Goal: Information Seeking & Learning: Learn about a topic

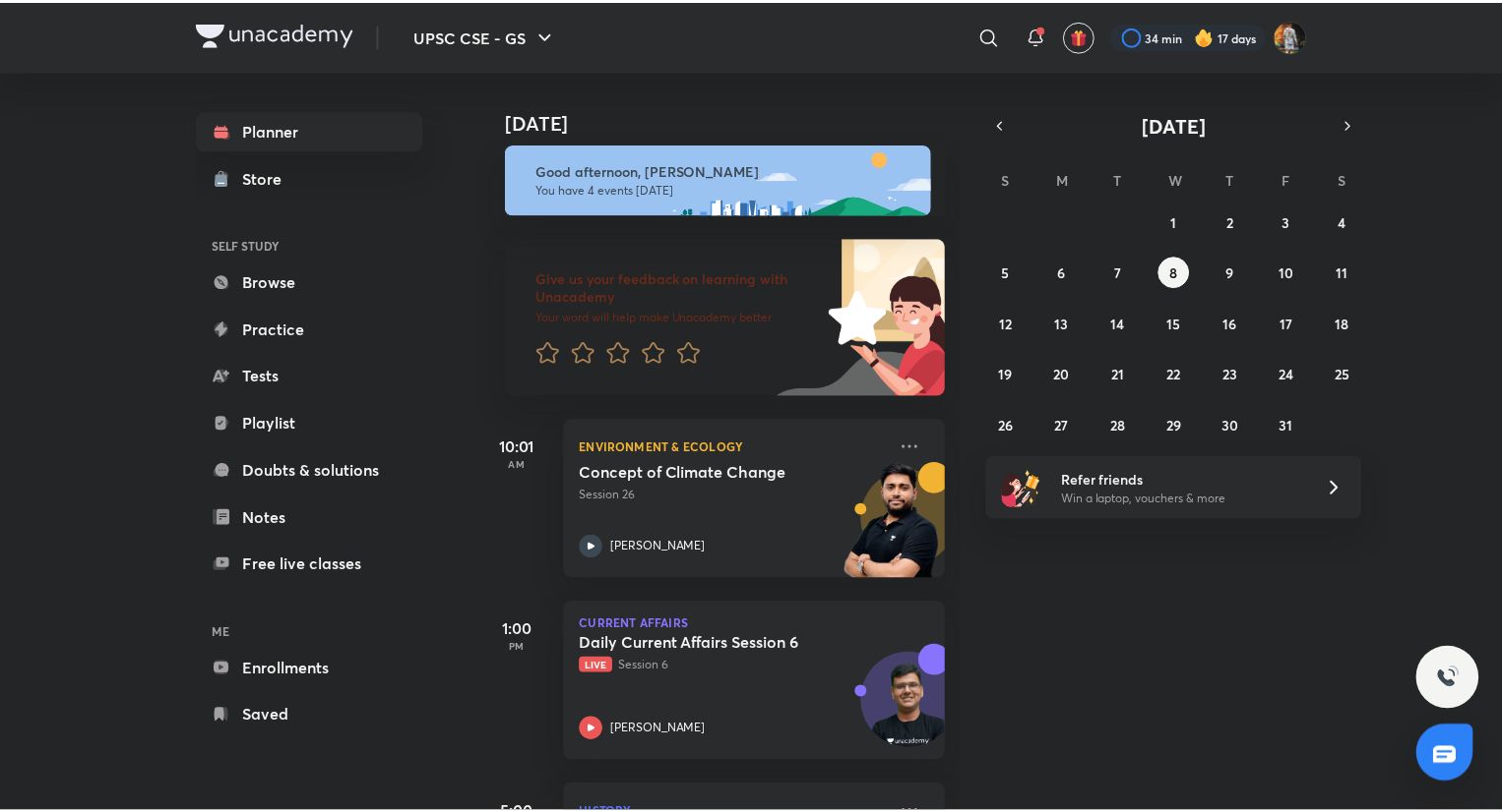
scroll to position [8, 0]
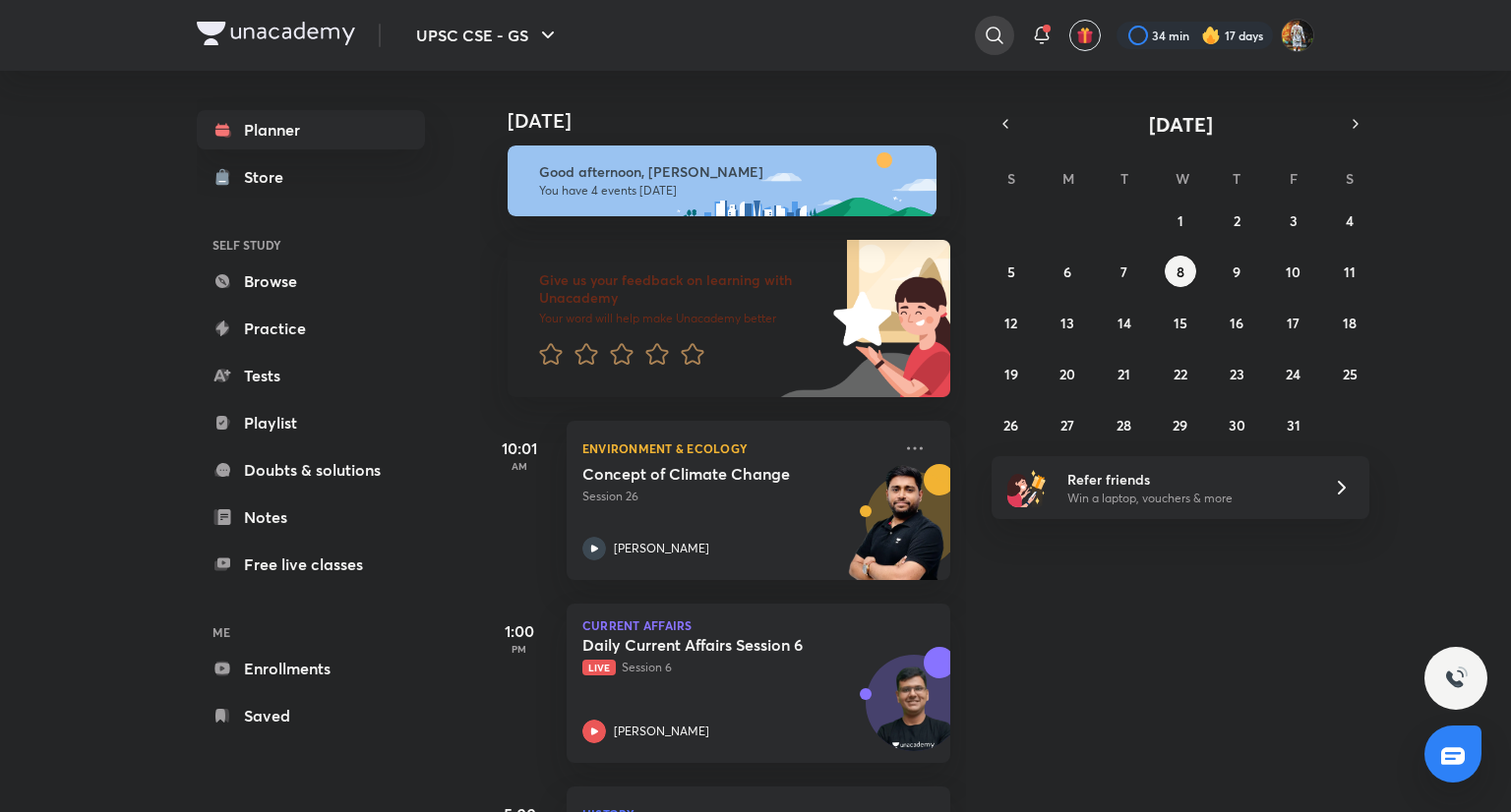
click at [748, 38] on icon at bounding box center [994, 35] width 17 height 17
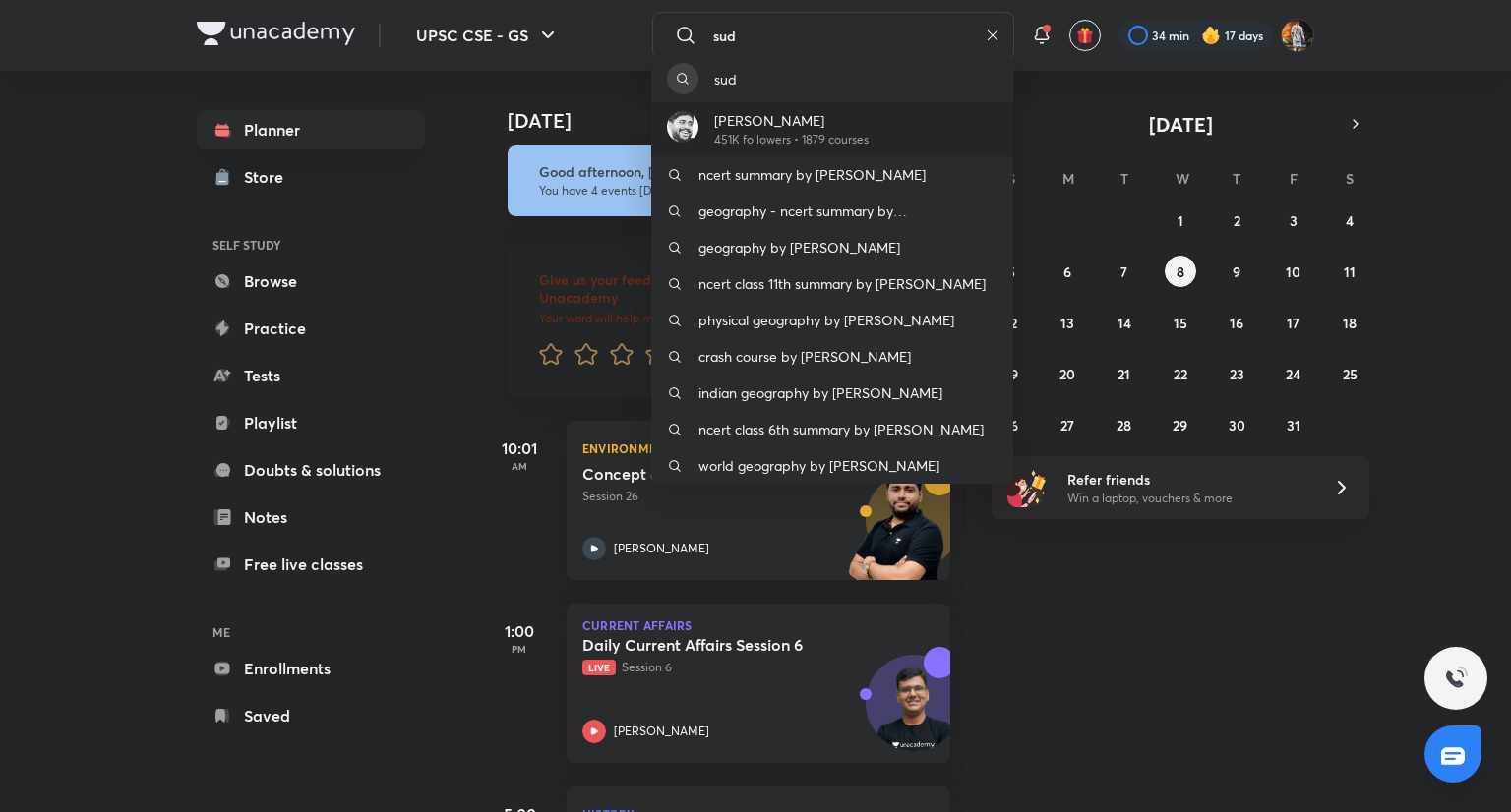
type input "sud"
click at [748, 120] on p "[PERSON_NAME]" at bounding box center [791, 120] width 155 height 21
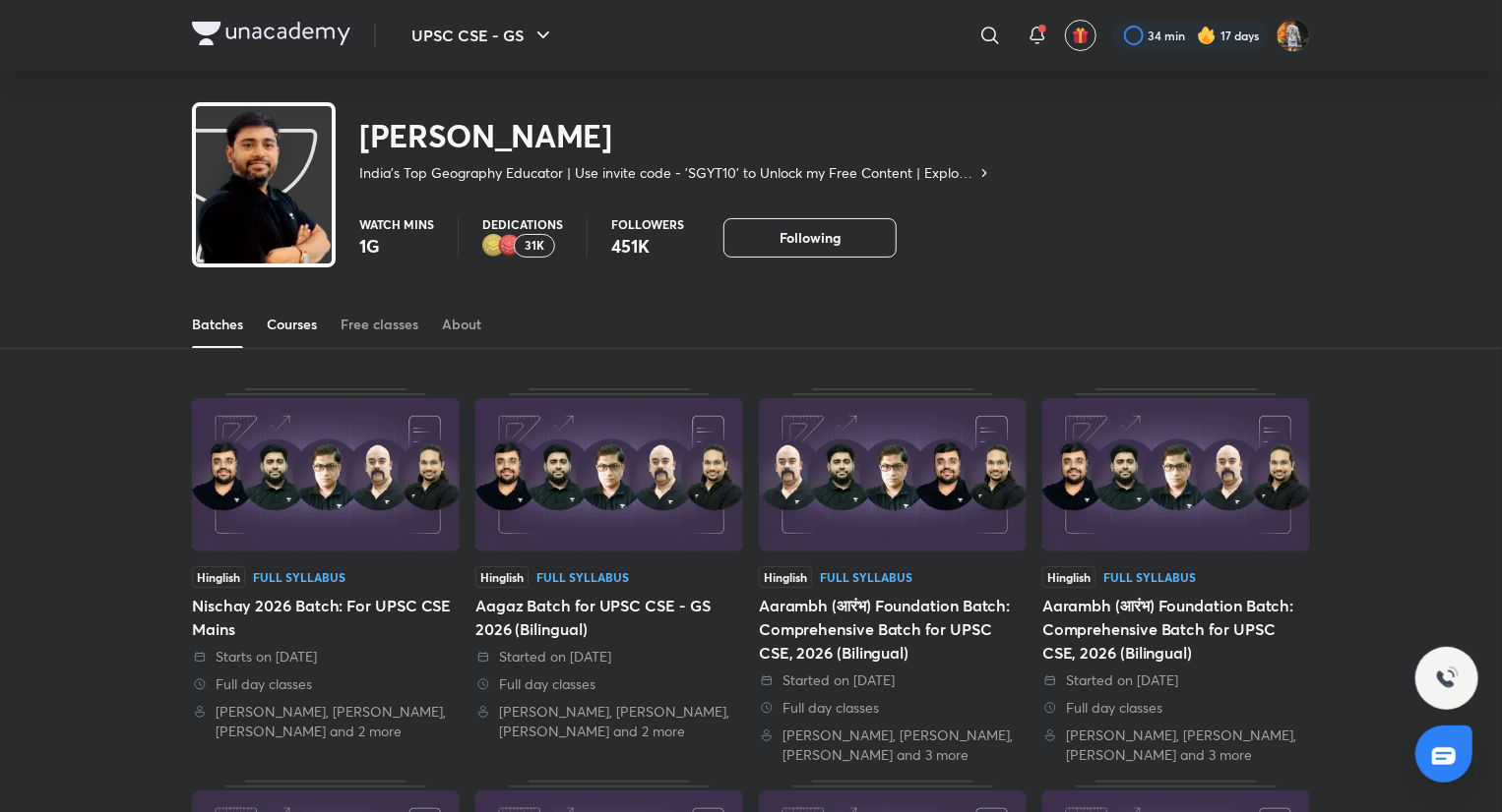
click at [293, 335] on link "Courses" at bounding box center [292, 324] width 50 height 47
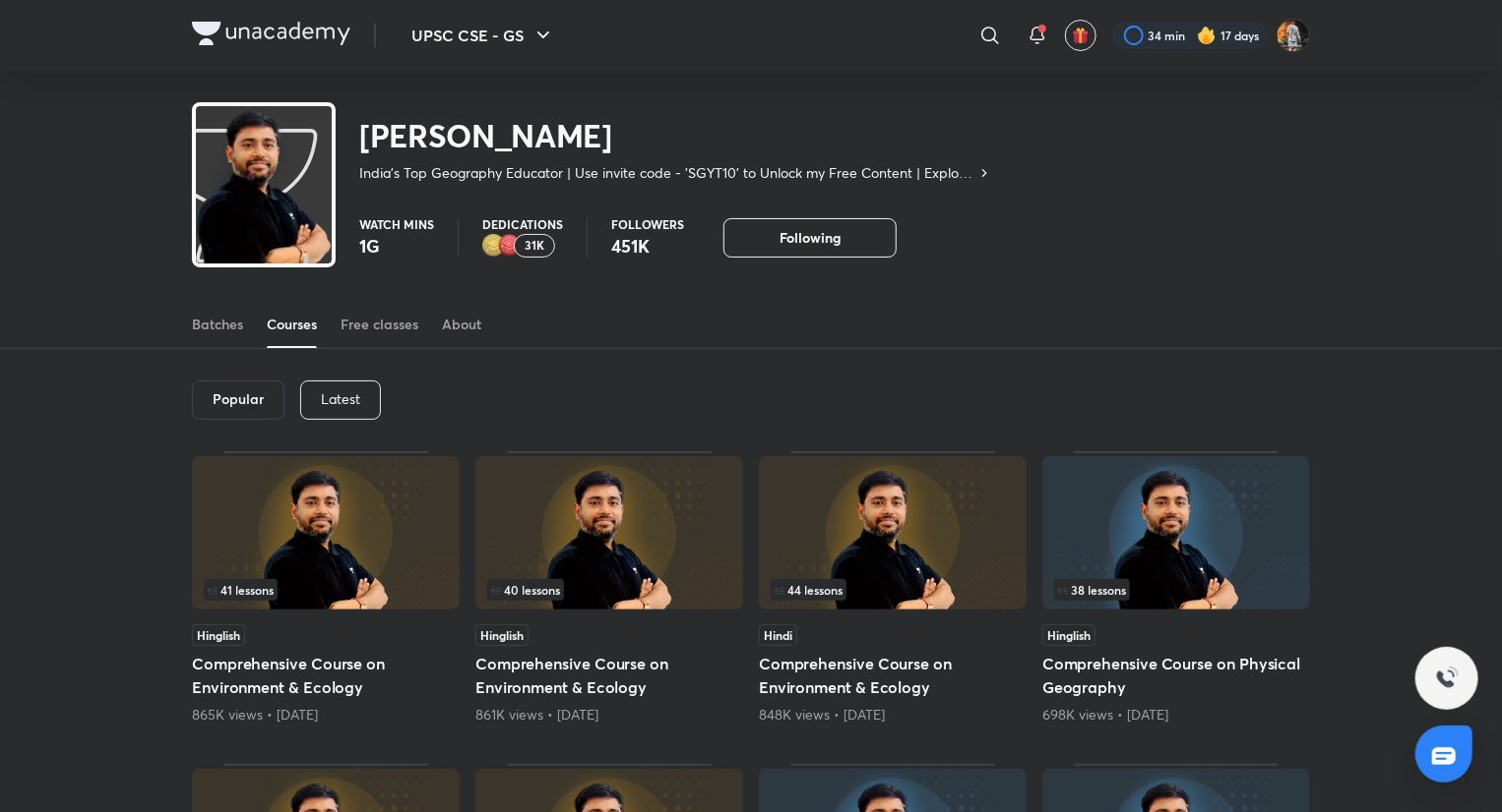
click at [357, 405] on p "Latest" at bounding box center [340, 400] width 39 height 16
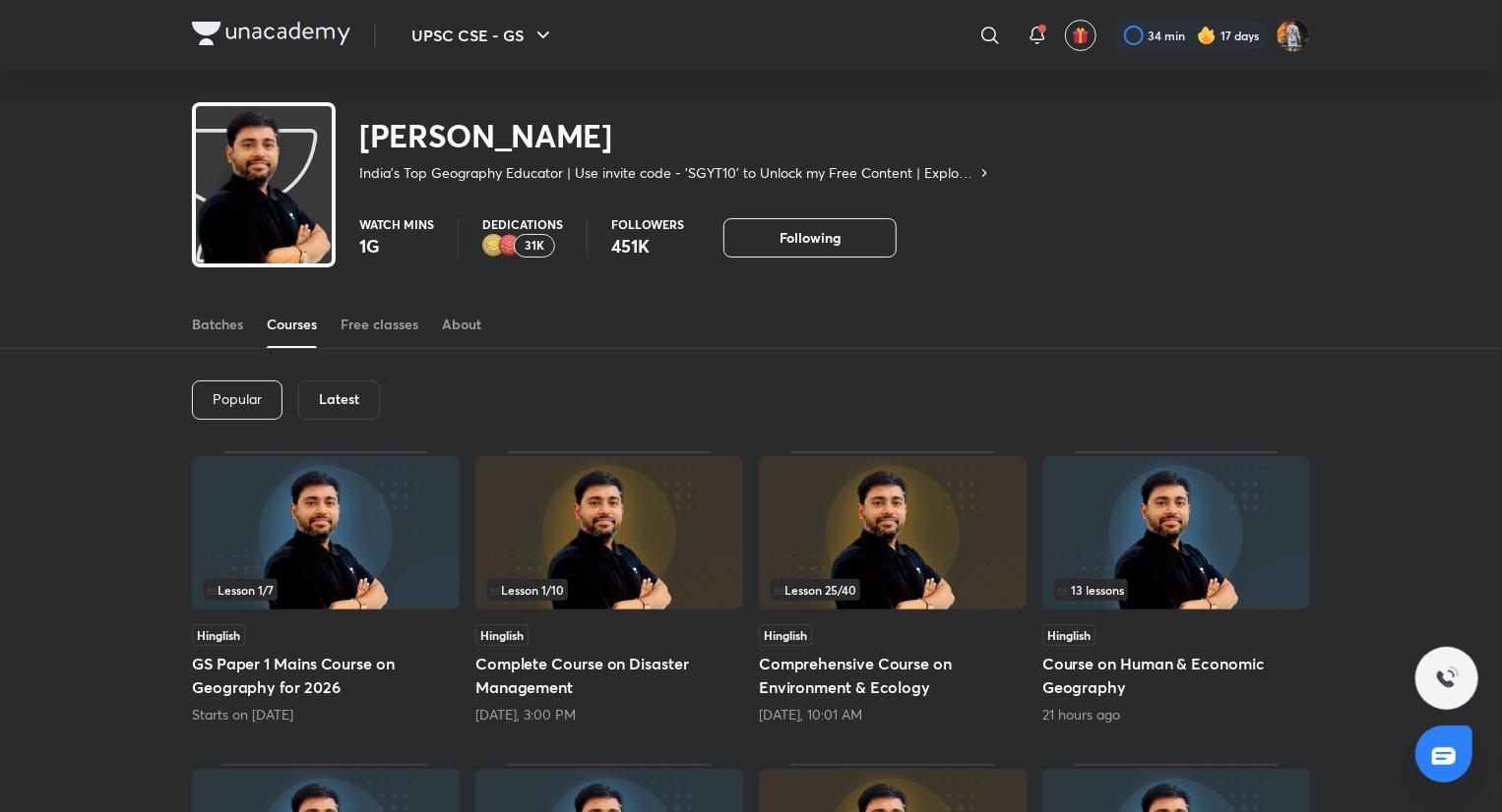
click at [357, 405] on h6 "Latest" at bounding box center [339, 400] width 40 height 16
click at [338, 393] on h6 "Latest" at bounding box center [339, 400] width 40 height 16
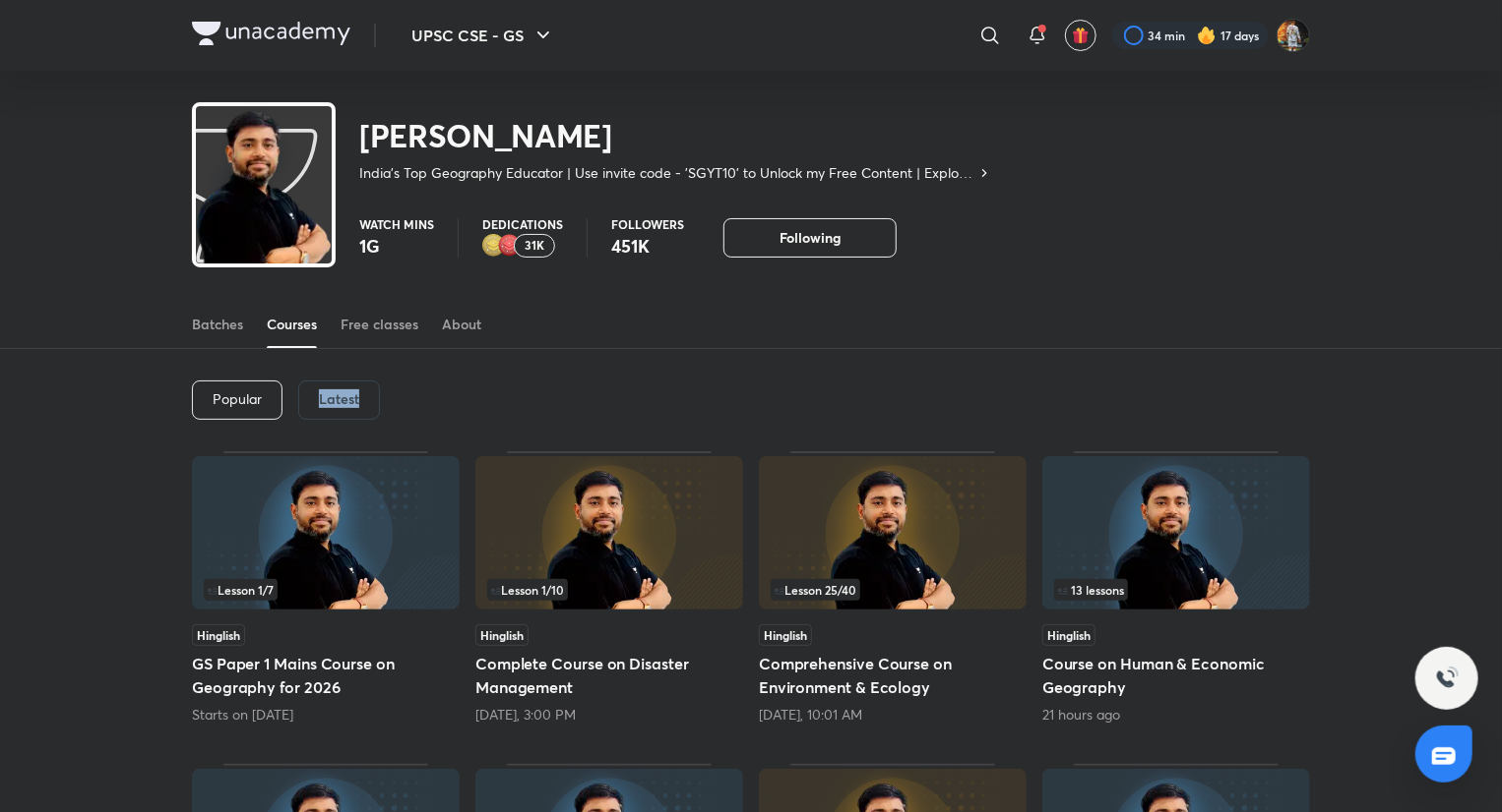
click at [338, 393] on h6 "Latest" at bounding box center [339, 400] width 40 height 16
click at [637, 527] on img at bounding box center [610, 533] width 268 height 154
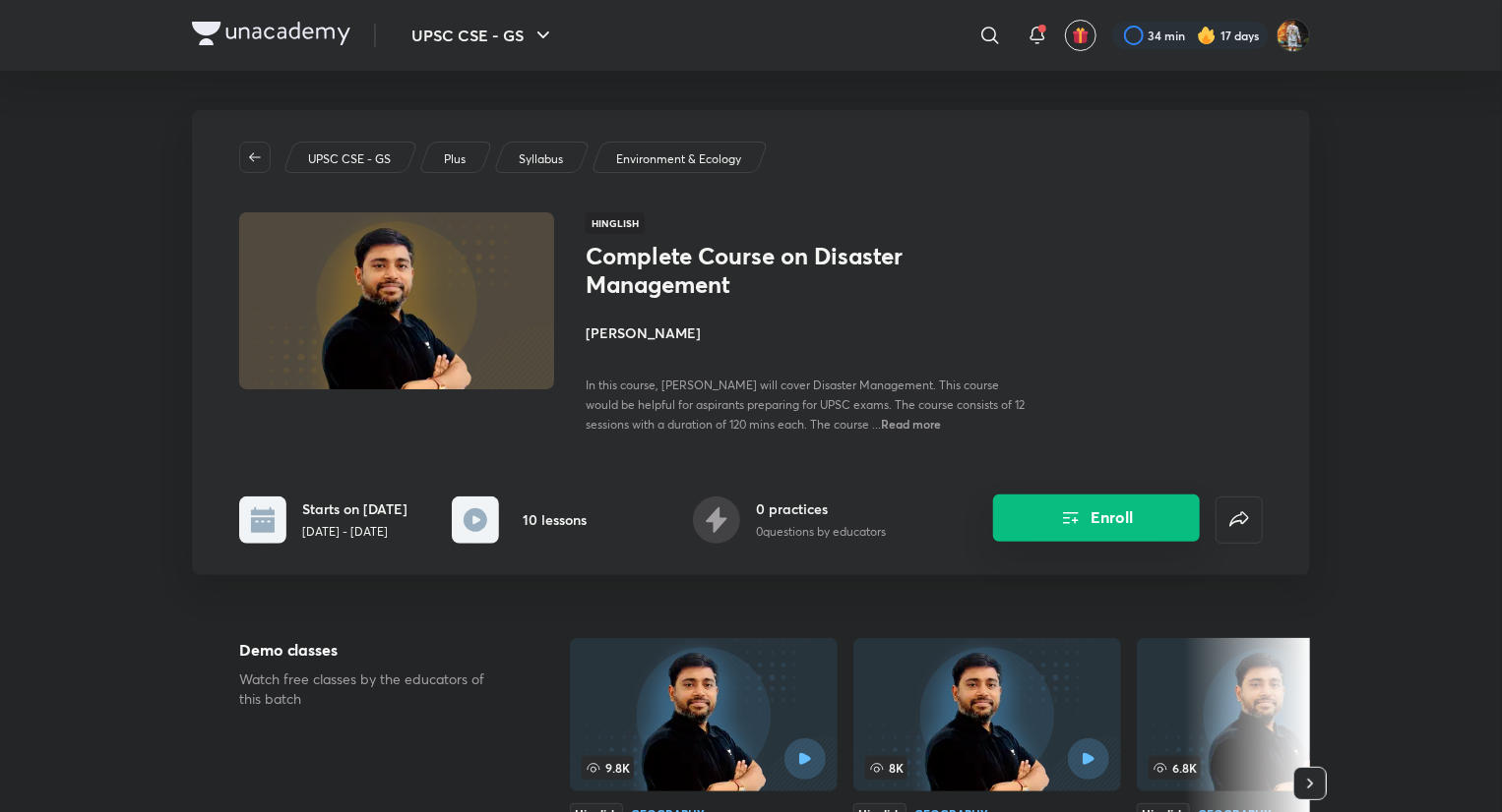
click at [748, 531] on button "Enroll" at bounding box center [1096, 517] width 207 height 47
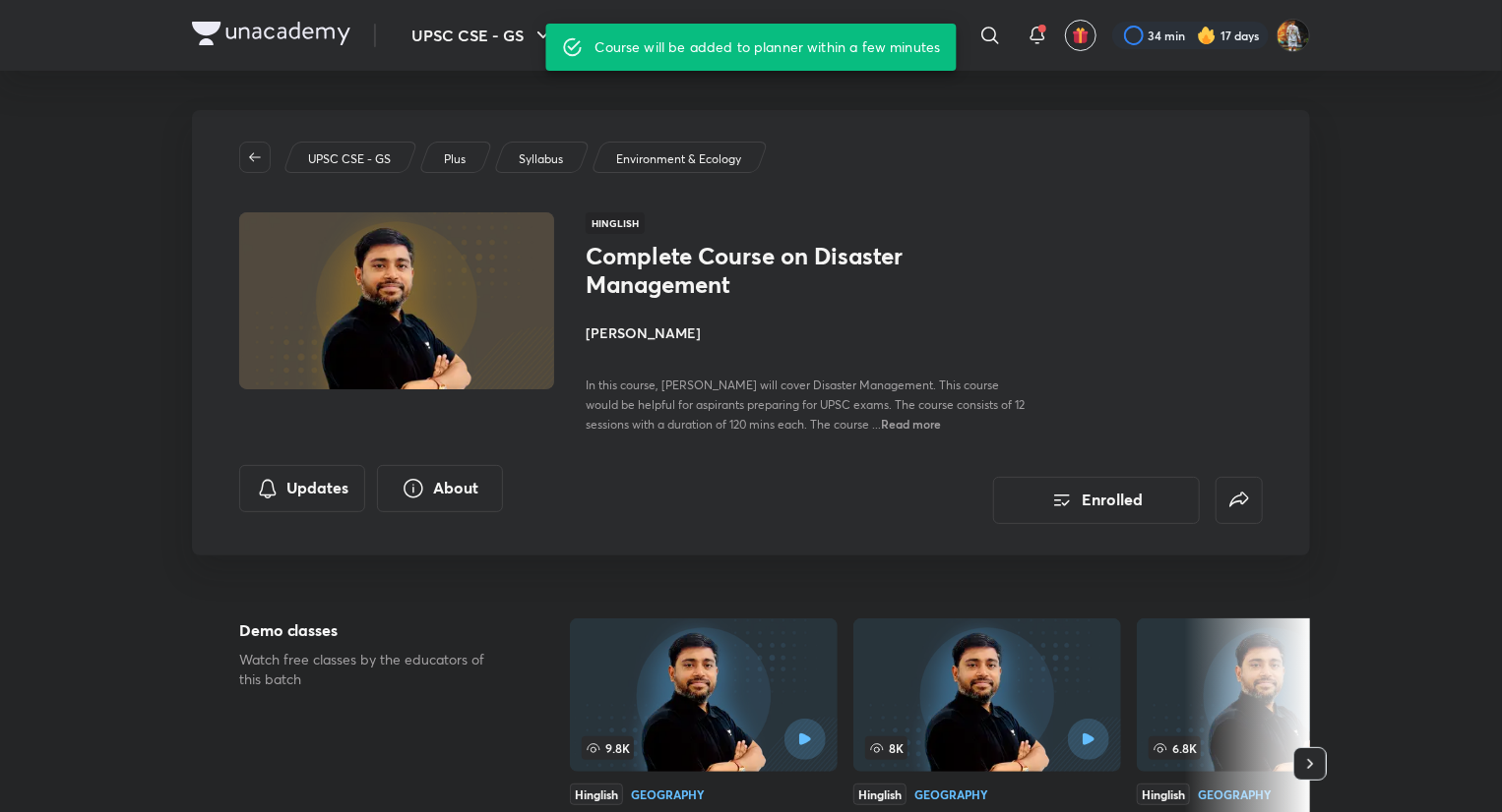
click at [264, 26] on img at bounding box center [271, 34] width 159 height 24
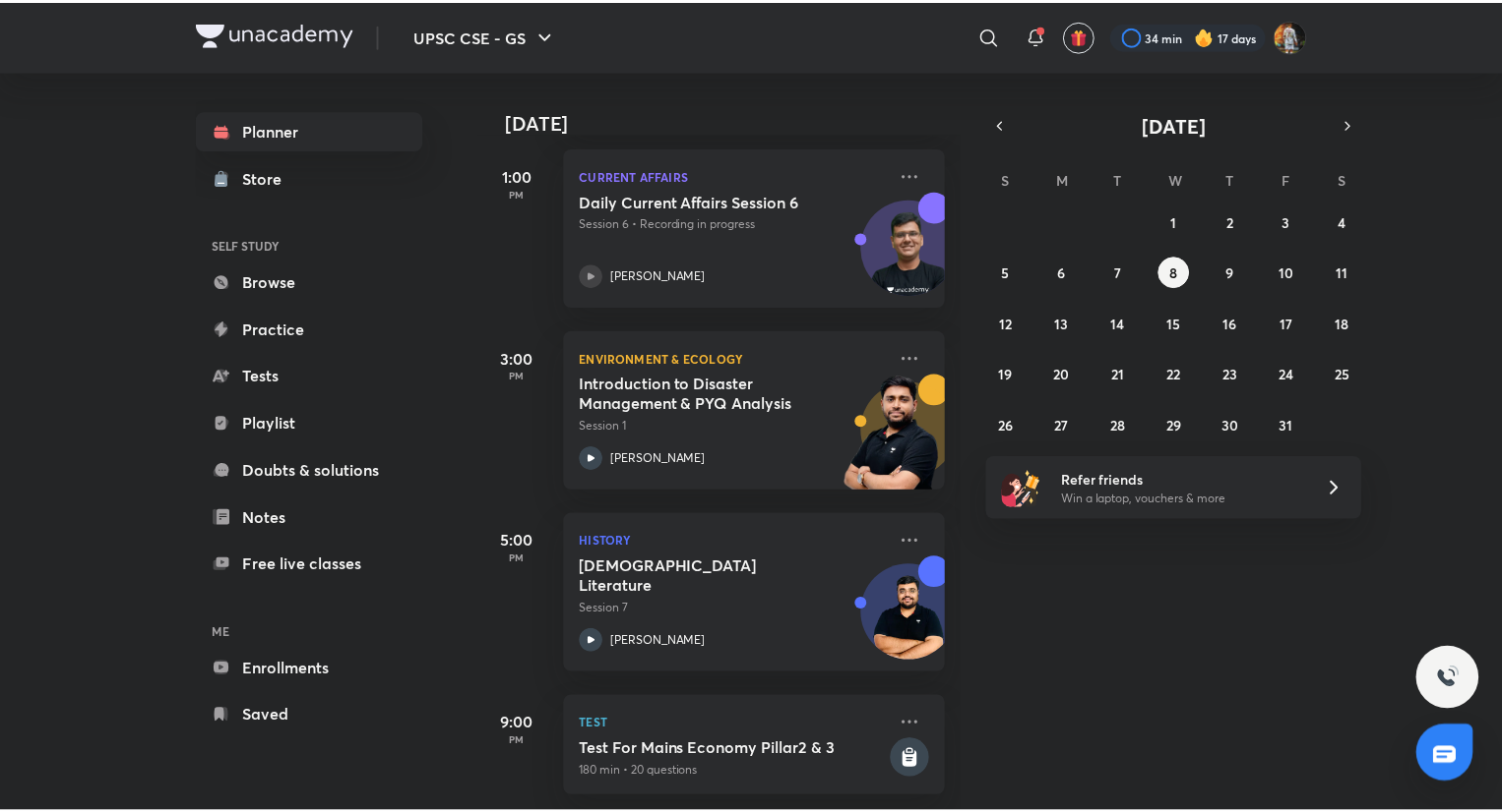
scroll to position [484, 0]
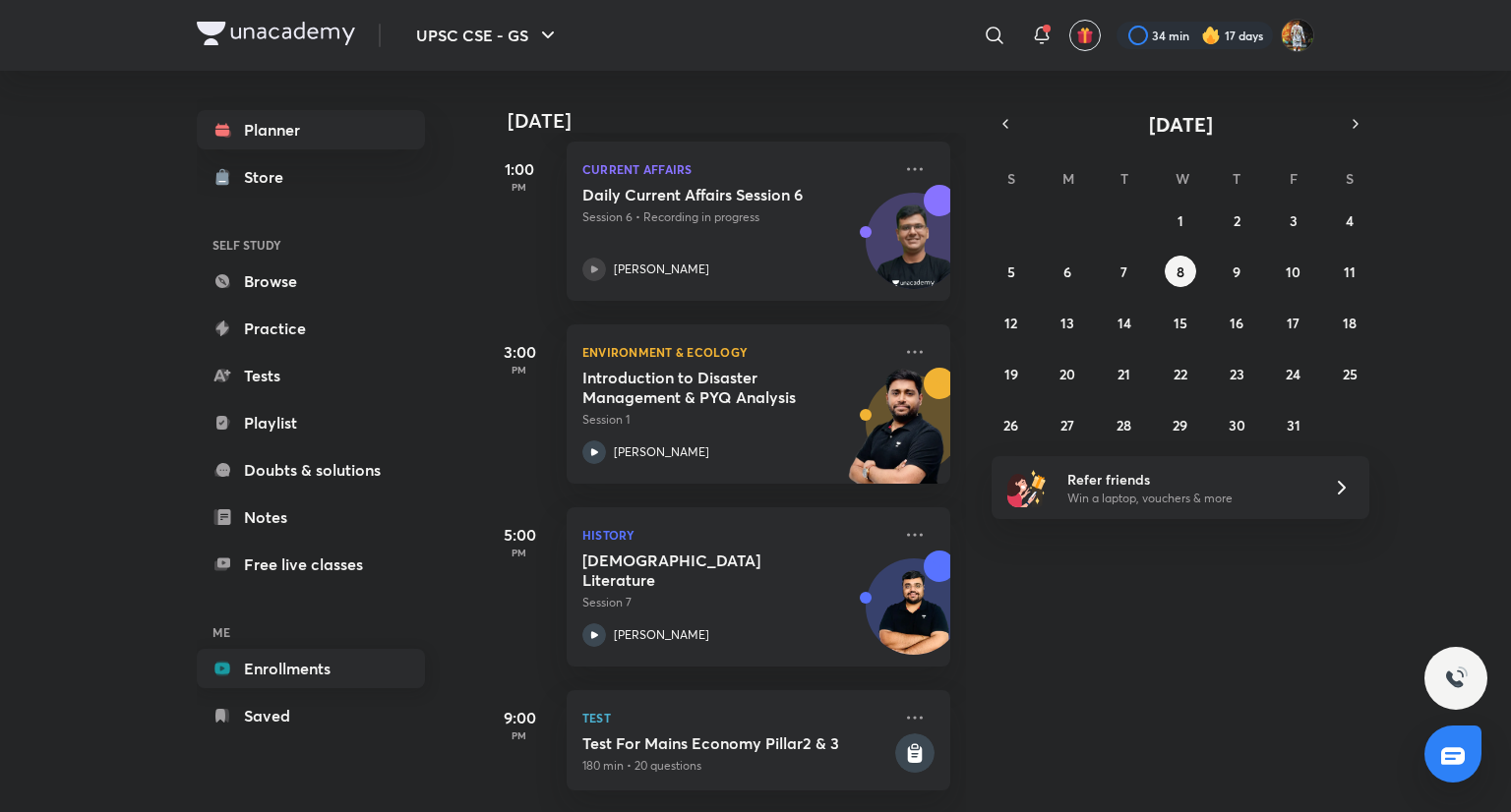
click at [321, 679] on link "Enrollments" at bounding box center [311, 668] width 228 height 39
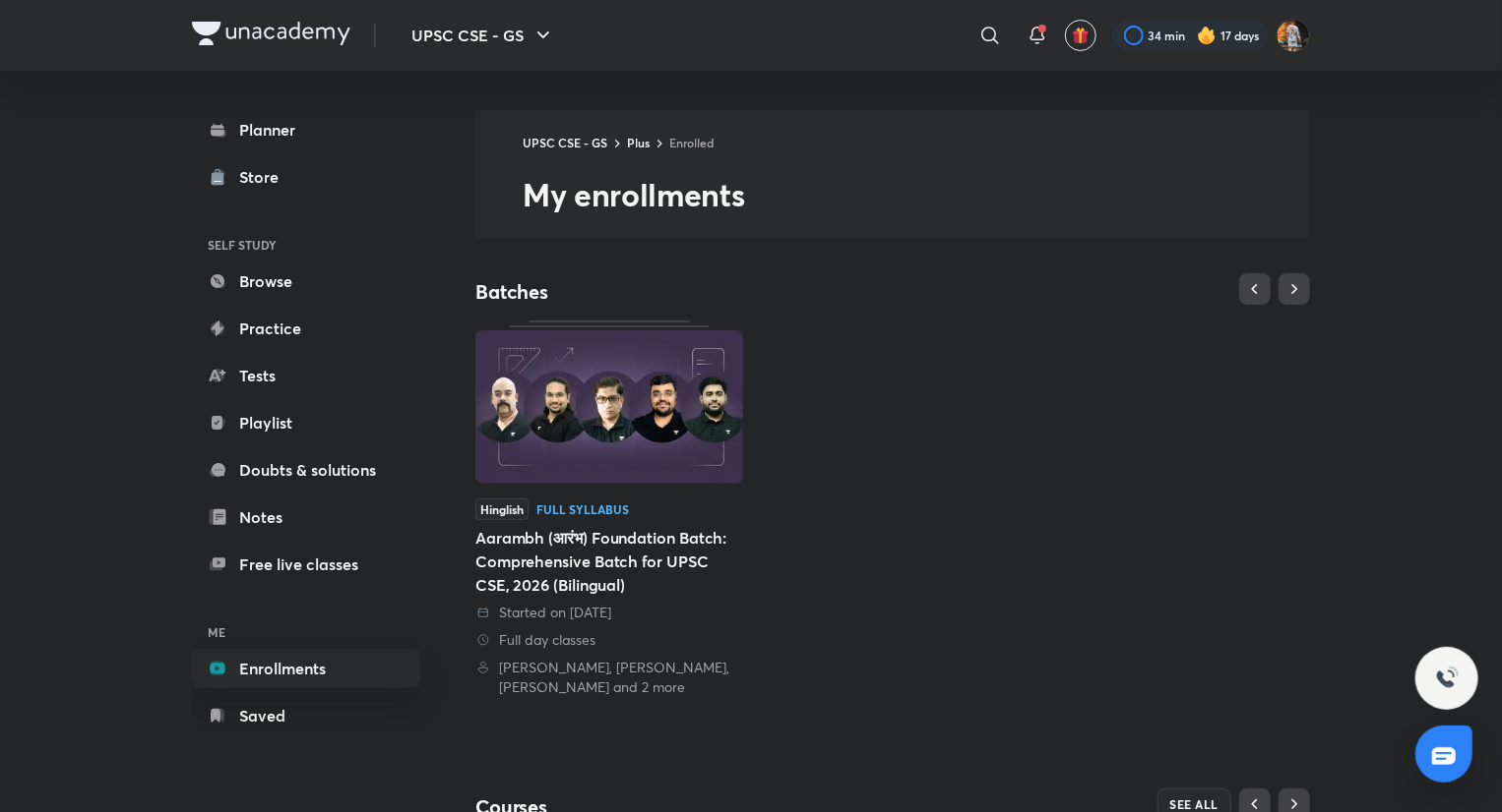
scroll to position [364, 0]
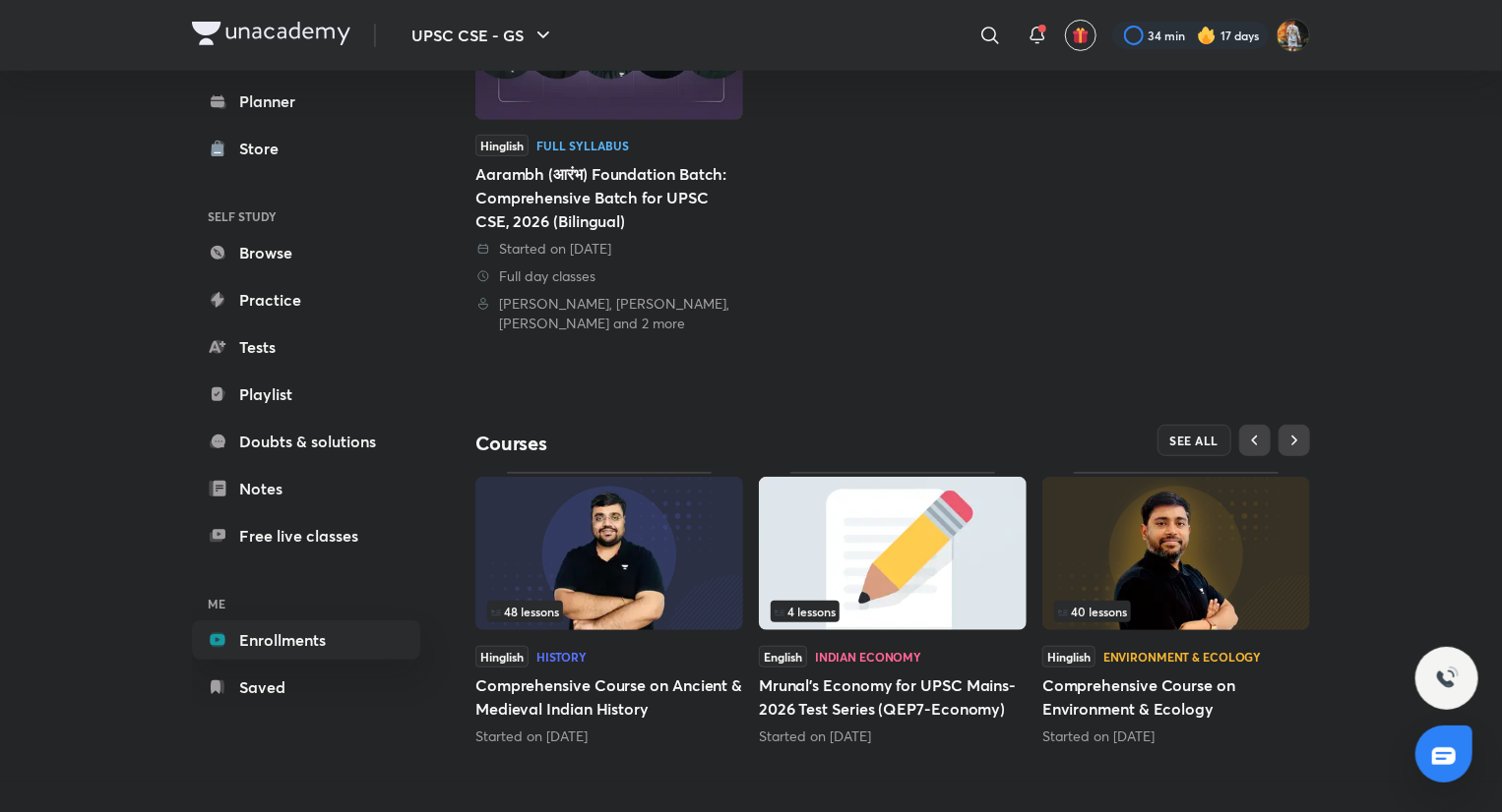
click at [1147, 576] on img at bounding box center [1176, 554] width 268 height 154
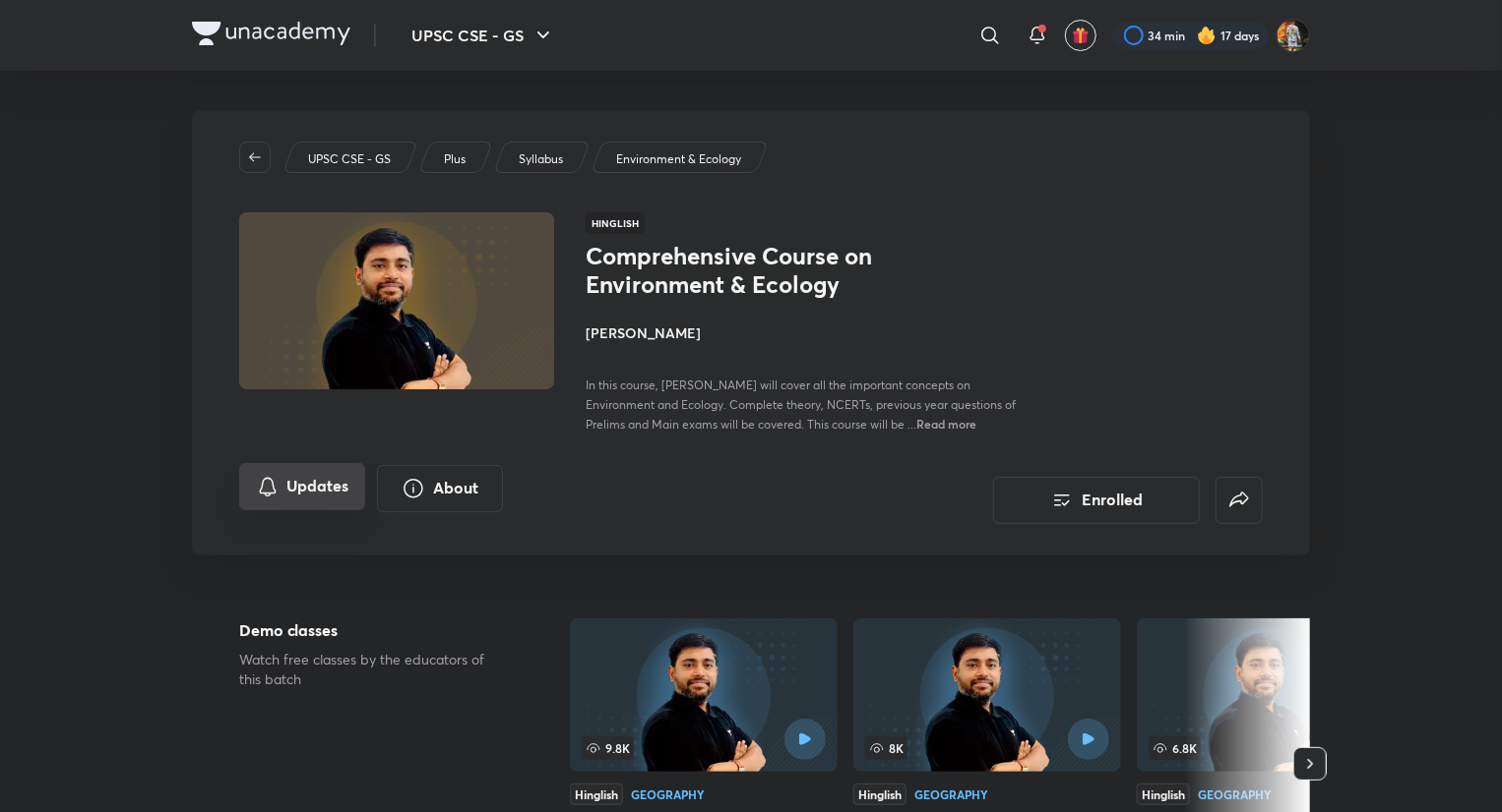
click at [339, 497] on button "Updates" at bounding box center [302, 486] width 126 height 47
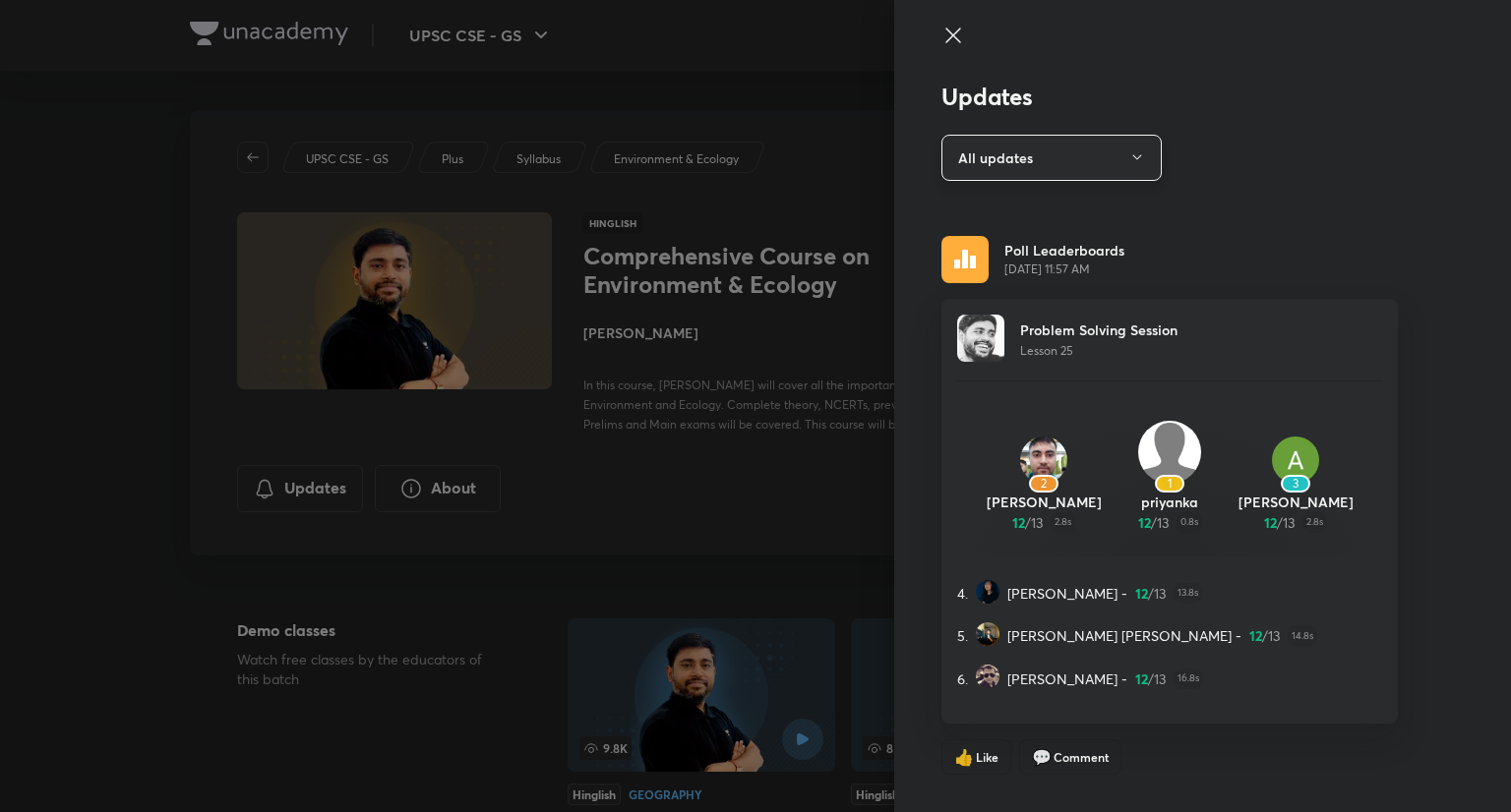
click at [1088, 166] on button "All updates" at bounding box center [1051, 158] width 221 height 46
click at [1018, 292] on span "Attachments" at bounding box center [1041, 290] width 204 height 21
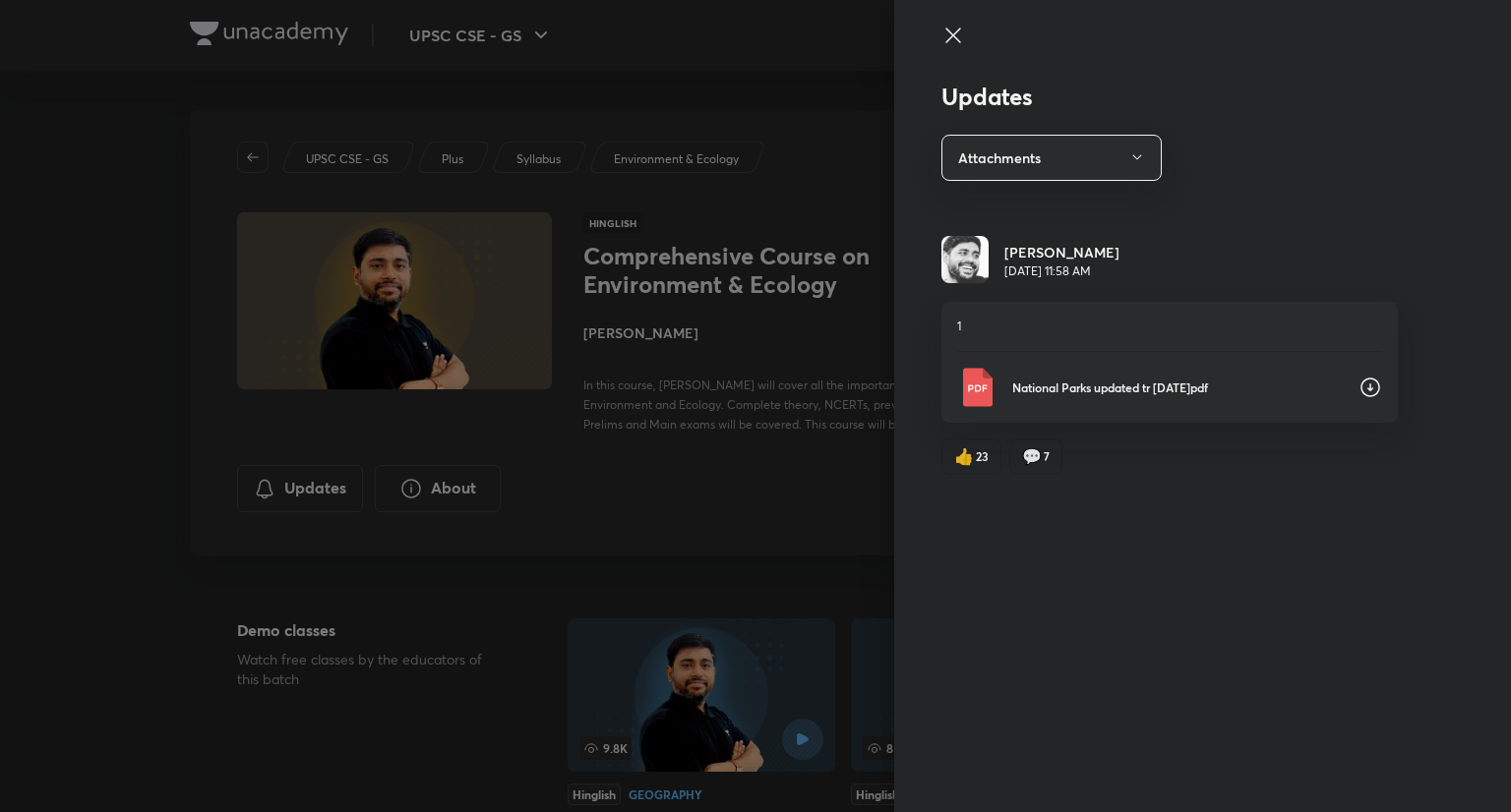
click at [252, 231] on div at bounding box center [756, 406] width 1511 height 812
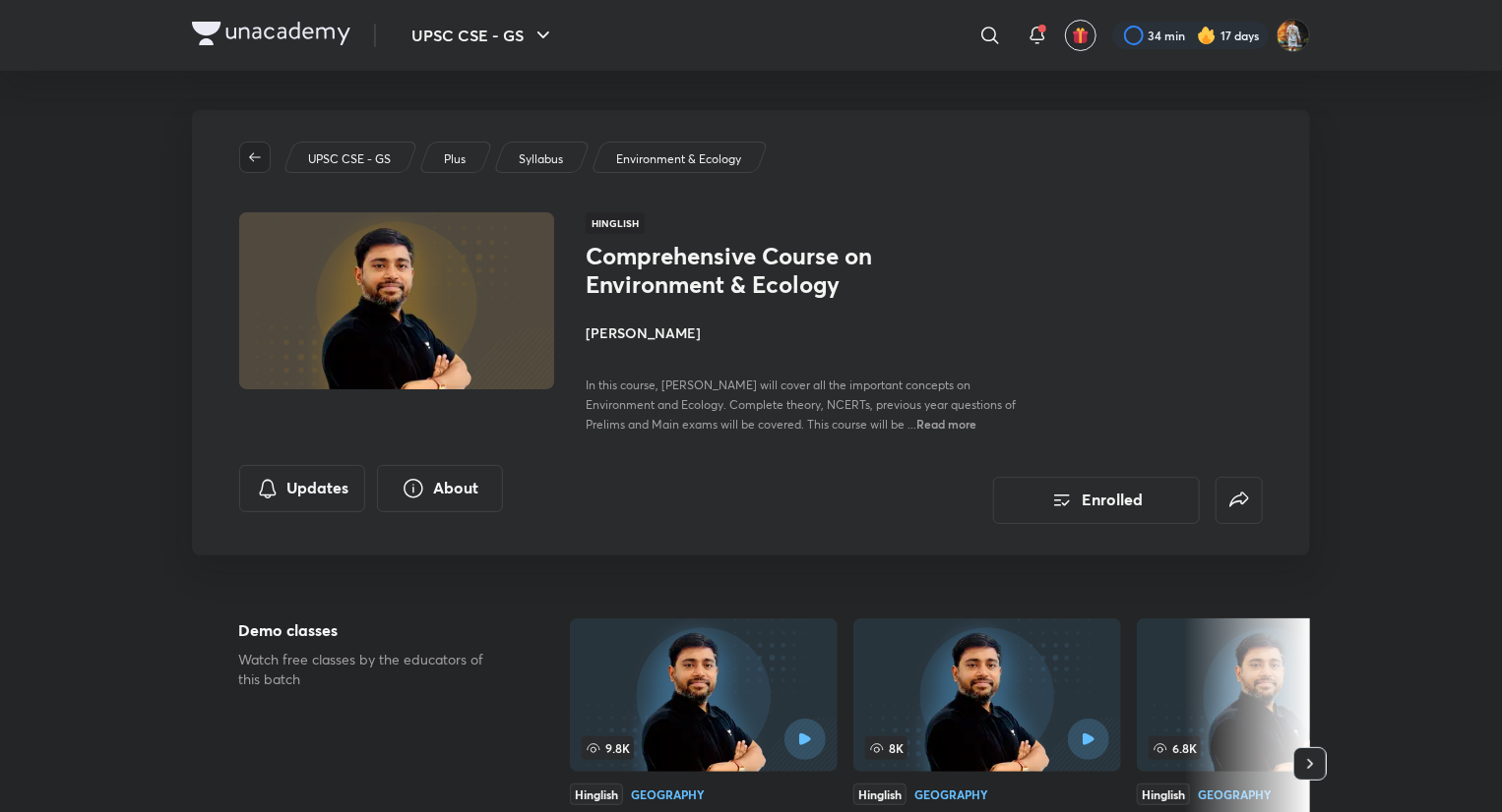
click at [256, 166] on button "button" at bounding box center [255, 158] width 32 height 32
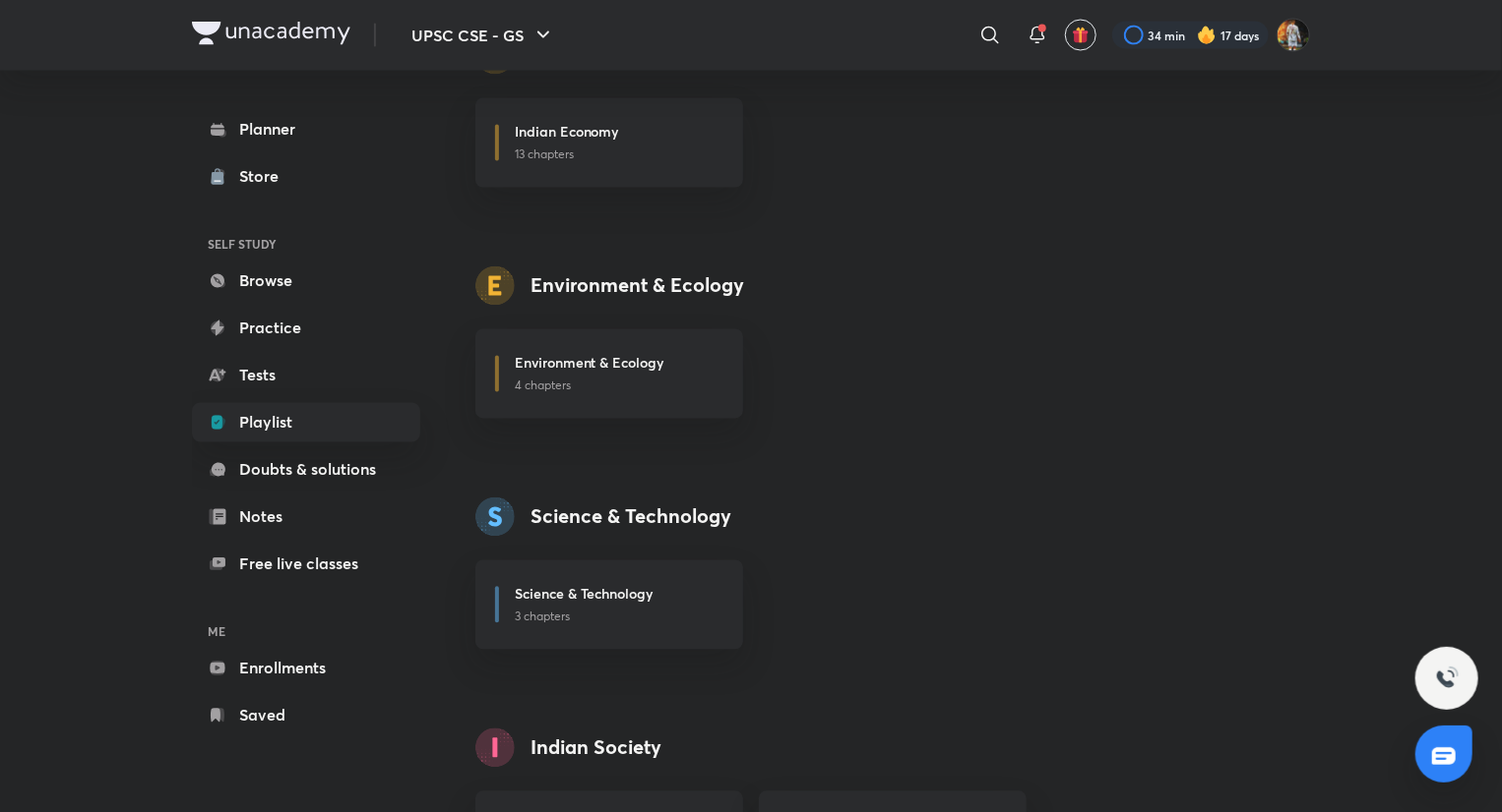
scroll to position [1978, 0]
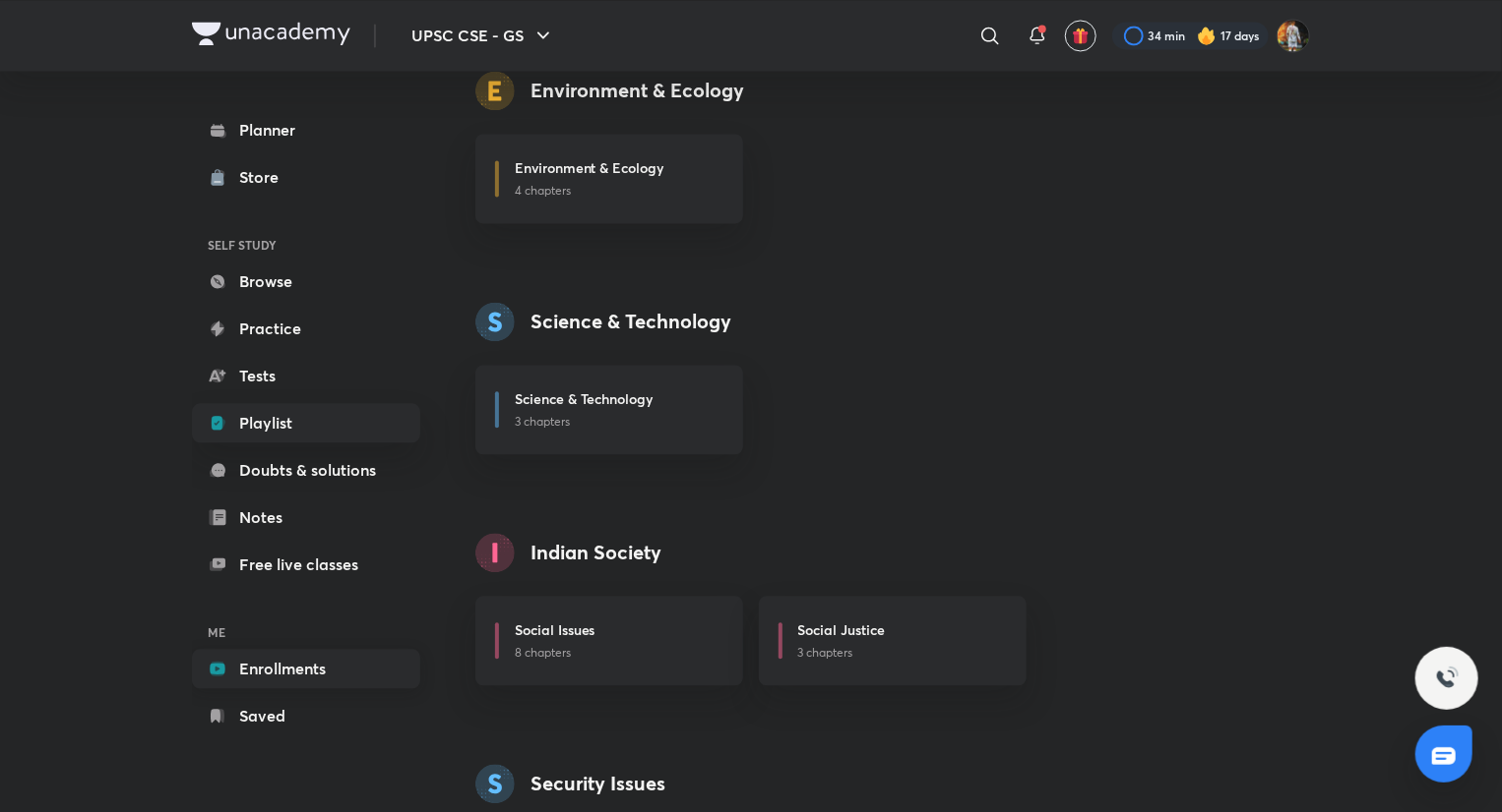
click at [283, 681] on link "Enrollments" at bounding box center [306, 668] width 228 height 39
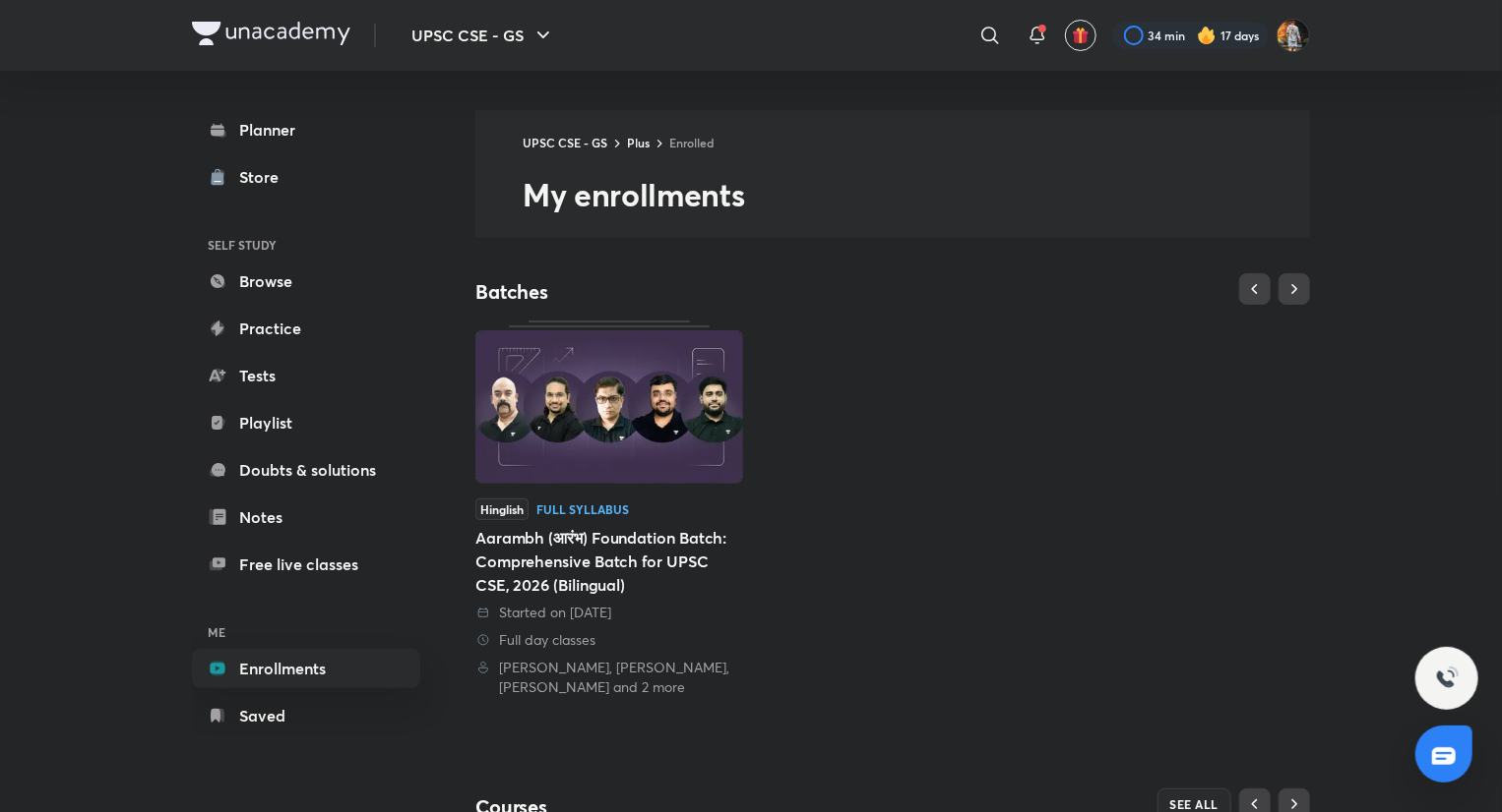
scroll to position [364, 0]
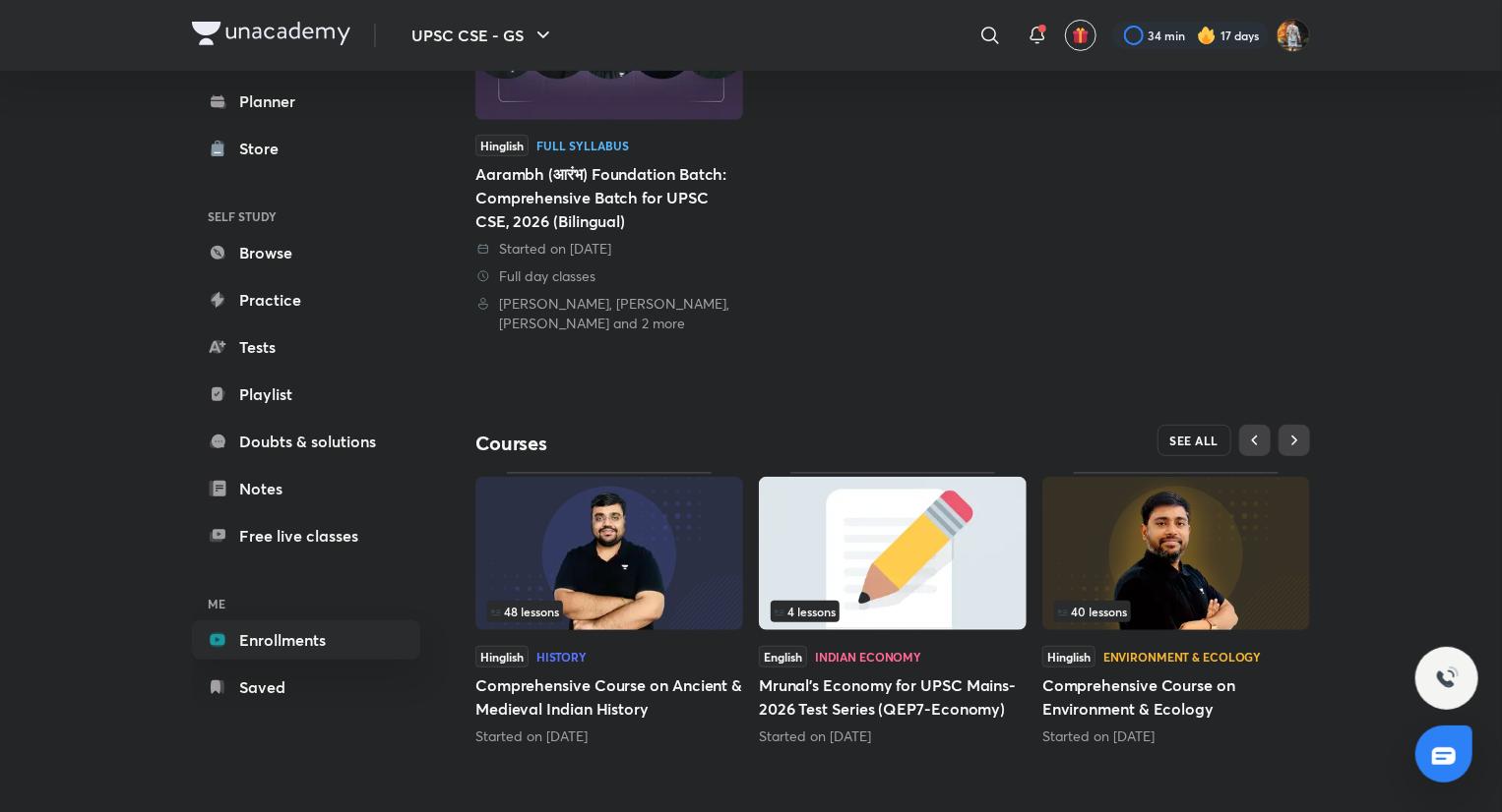
click at [1188, 439] on span "SEE ALL" at bounding box center [1194, 440] width 49 height 14
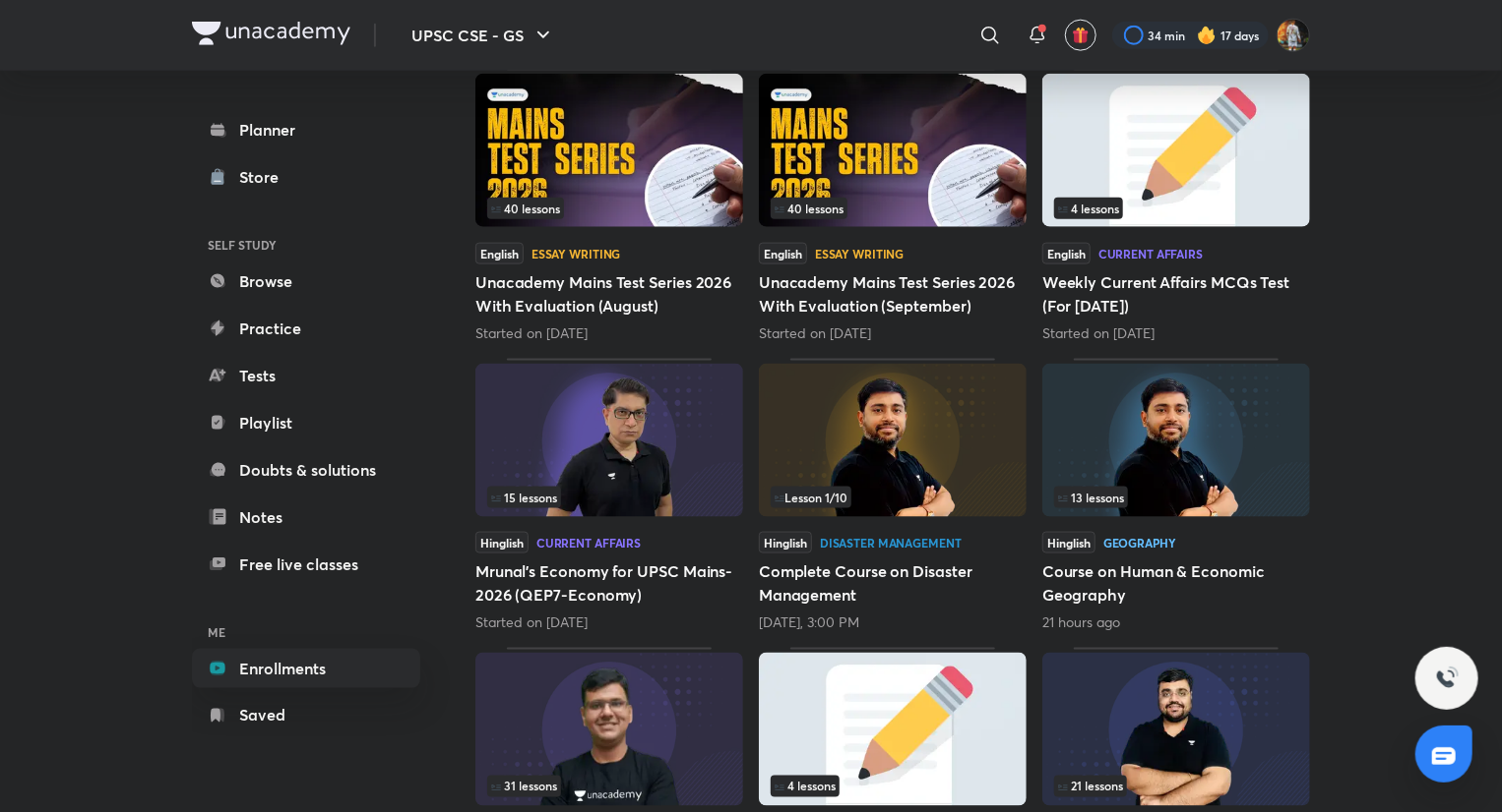
scroll to position [1187, 0]
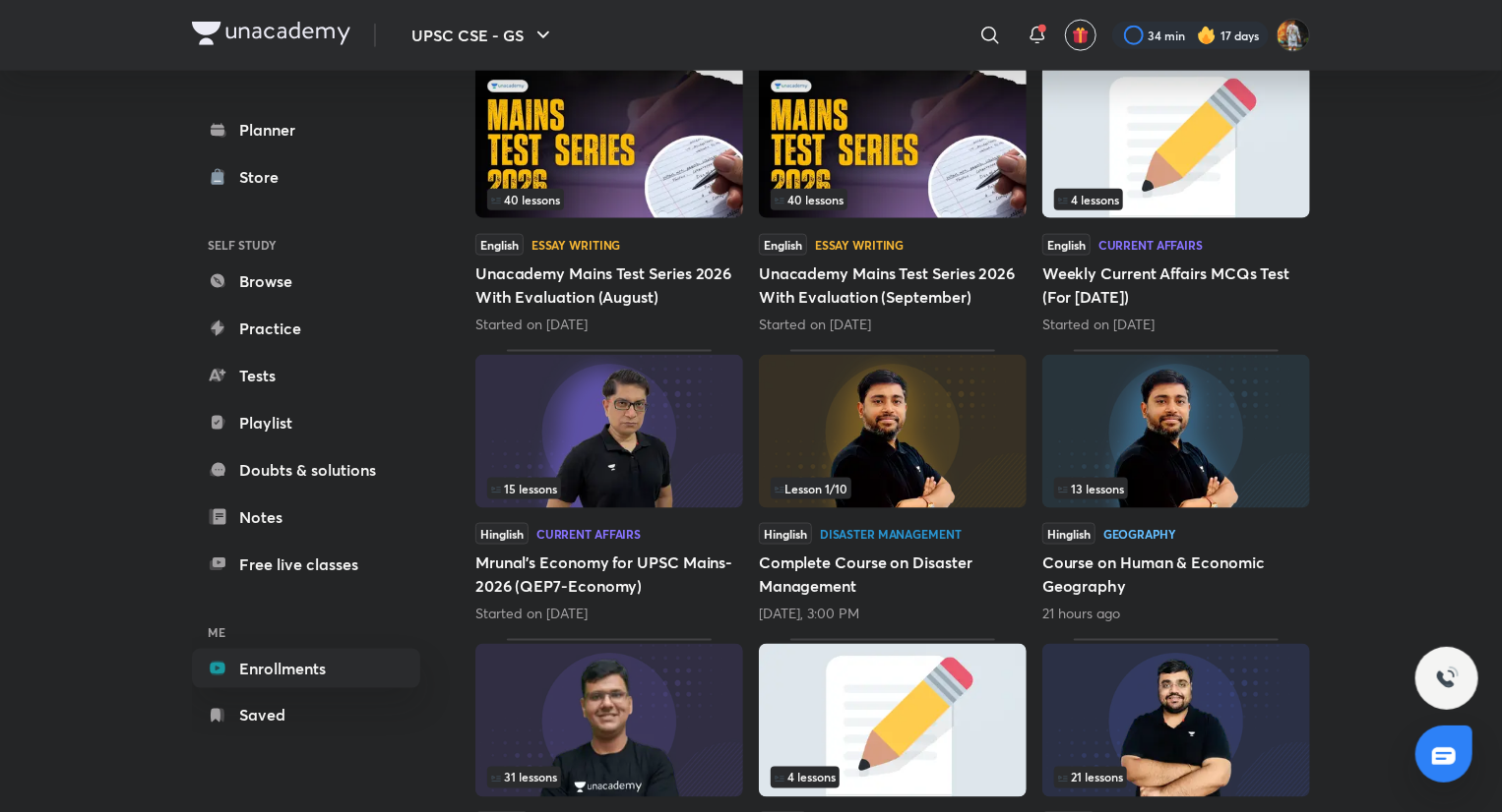
click at [1179, 445] on img at bounding box center [1176, 431] width 268 height 154
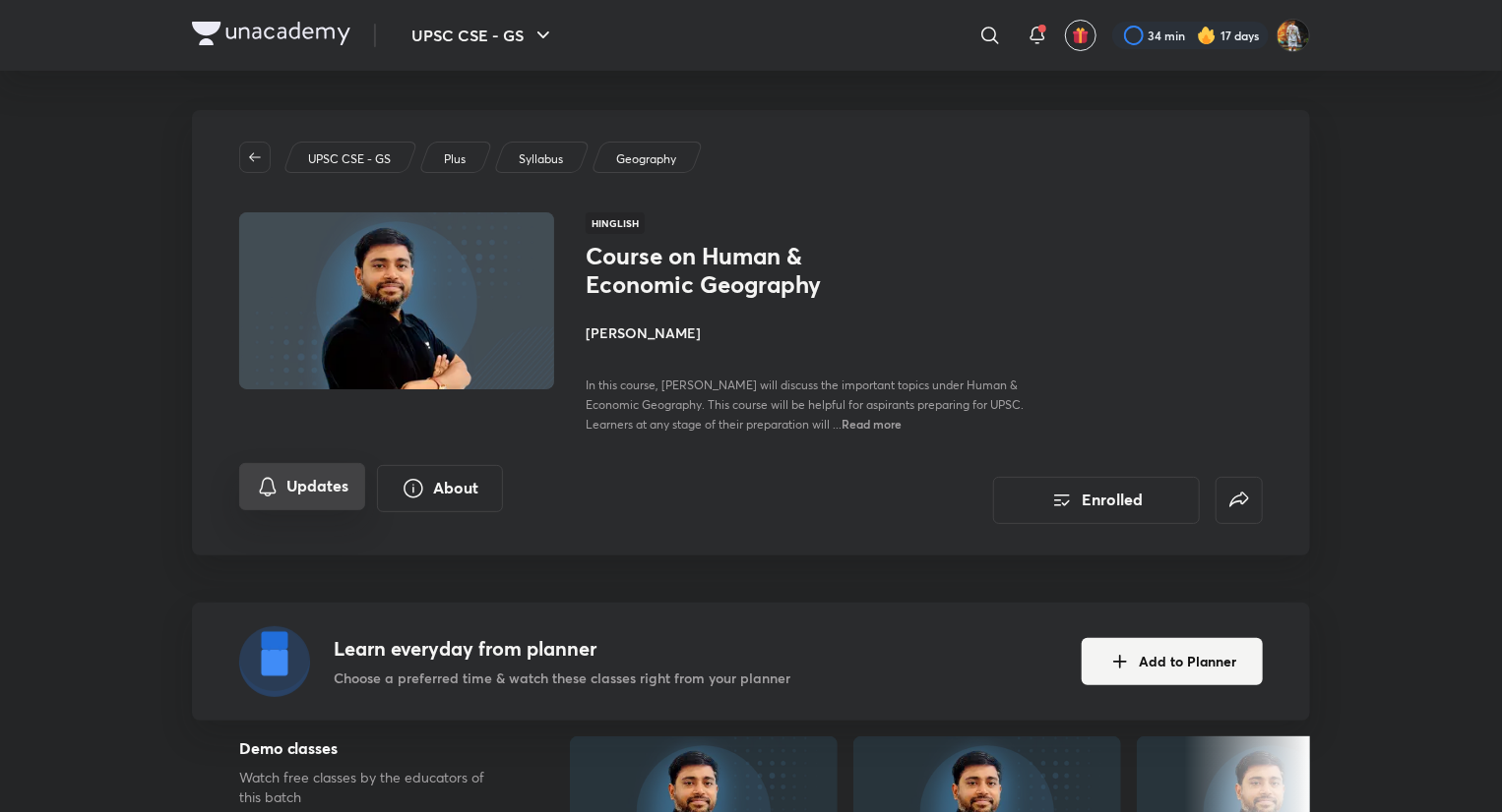
click at [320, 474] on button "Updates" at bounding box center [302, 486] width 126 height 47
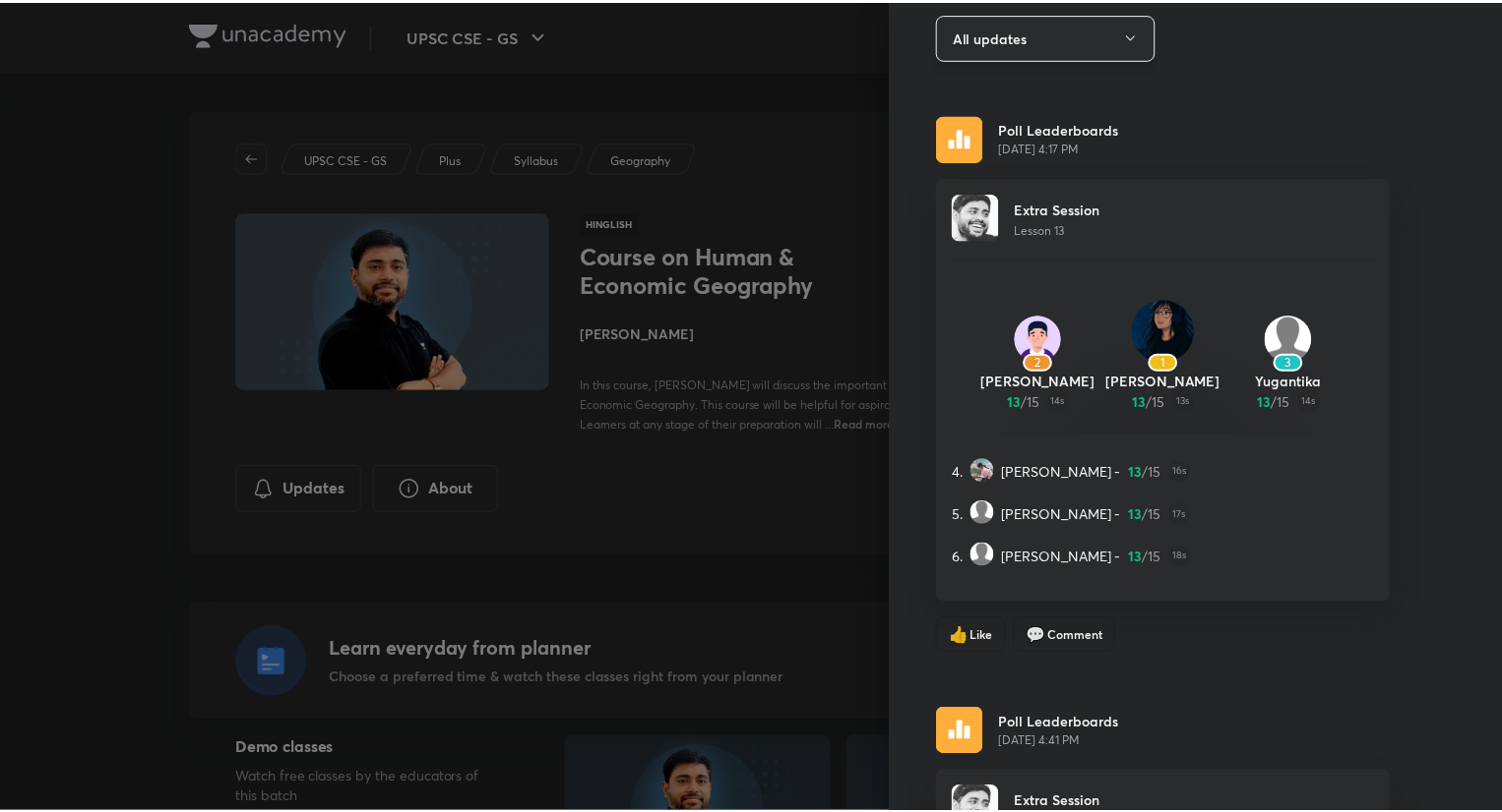
scroll to position [16, 0]
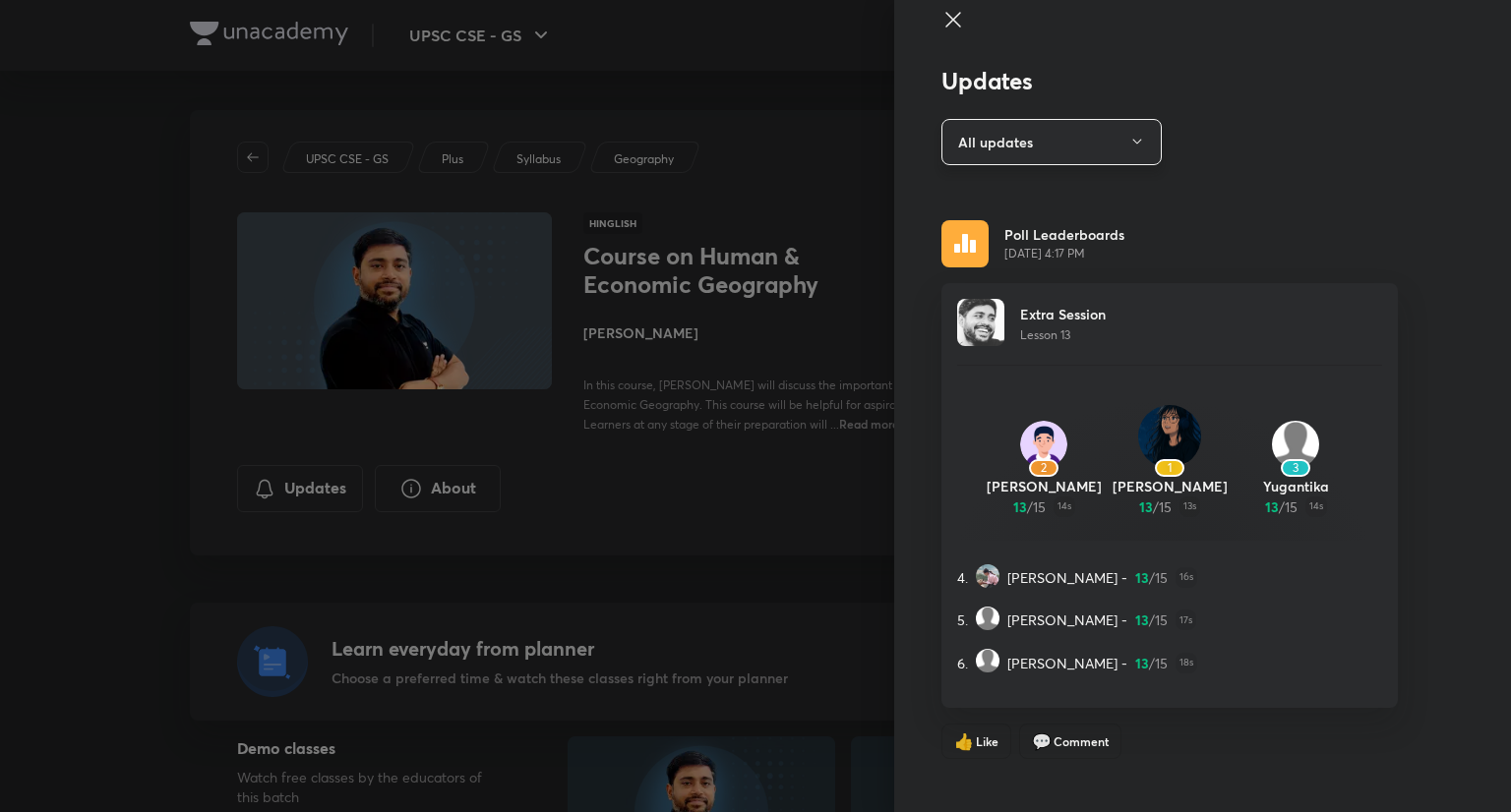
click at [1072, 131] on button "All updates" at bounding box center [1051, 142] width 221 height 46
click at [246, 185] on div at bounding box center [756, 406] width 1511 height 812
click at [272, 32] on div at bounding box center [756, 406] width 1511 height 812
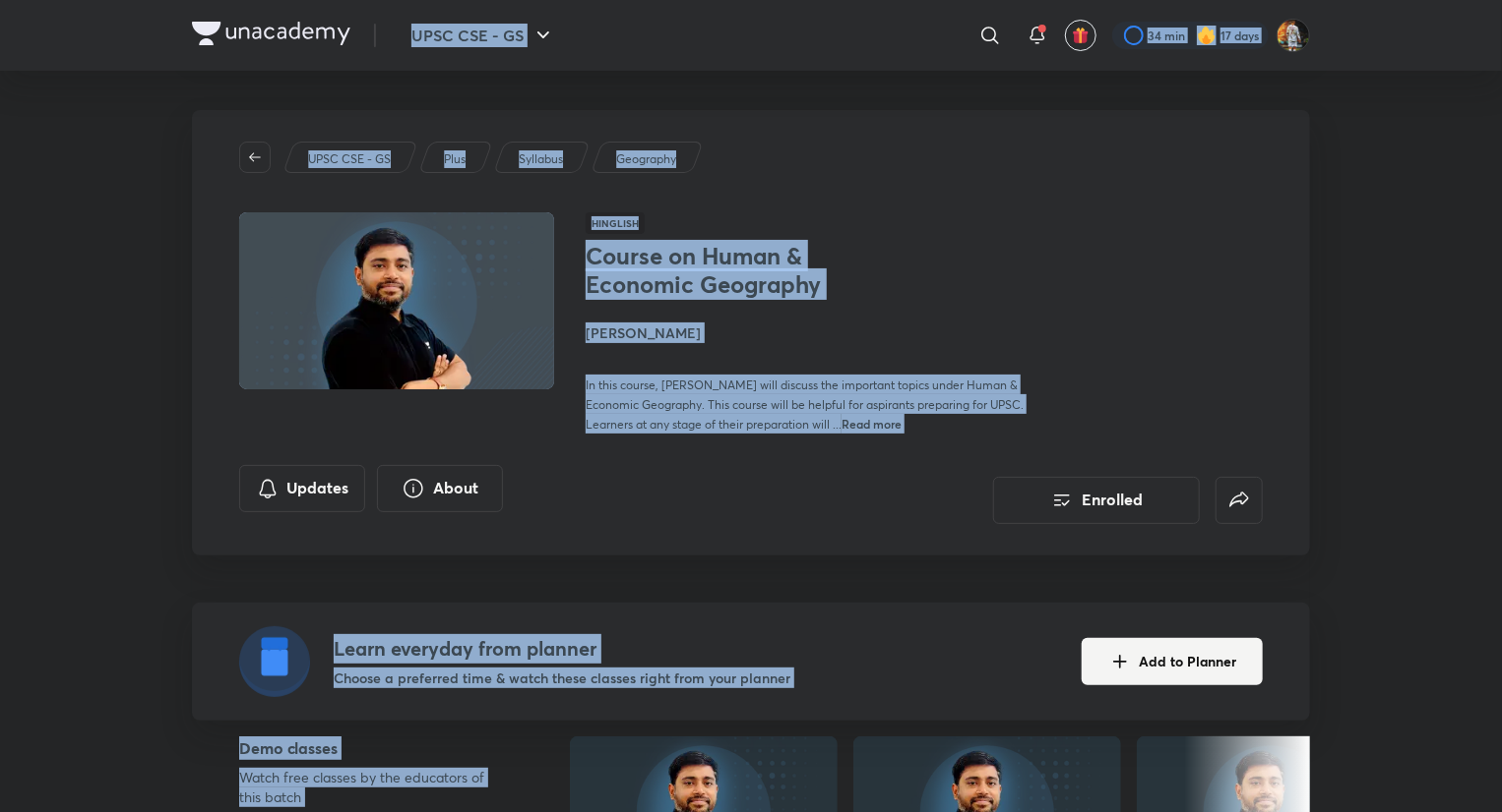
click at [290, 43] on img at bounding box center [271, 34] width 159 height 24
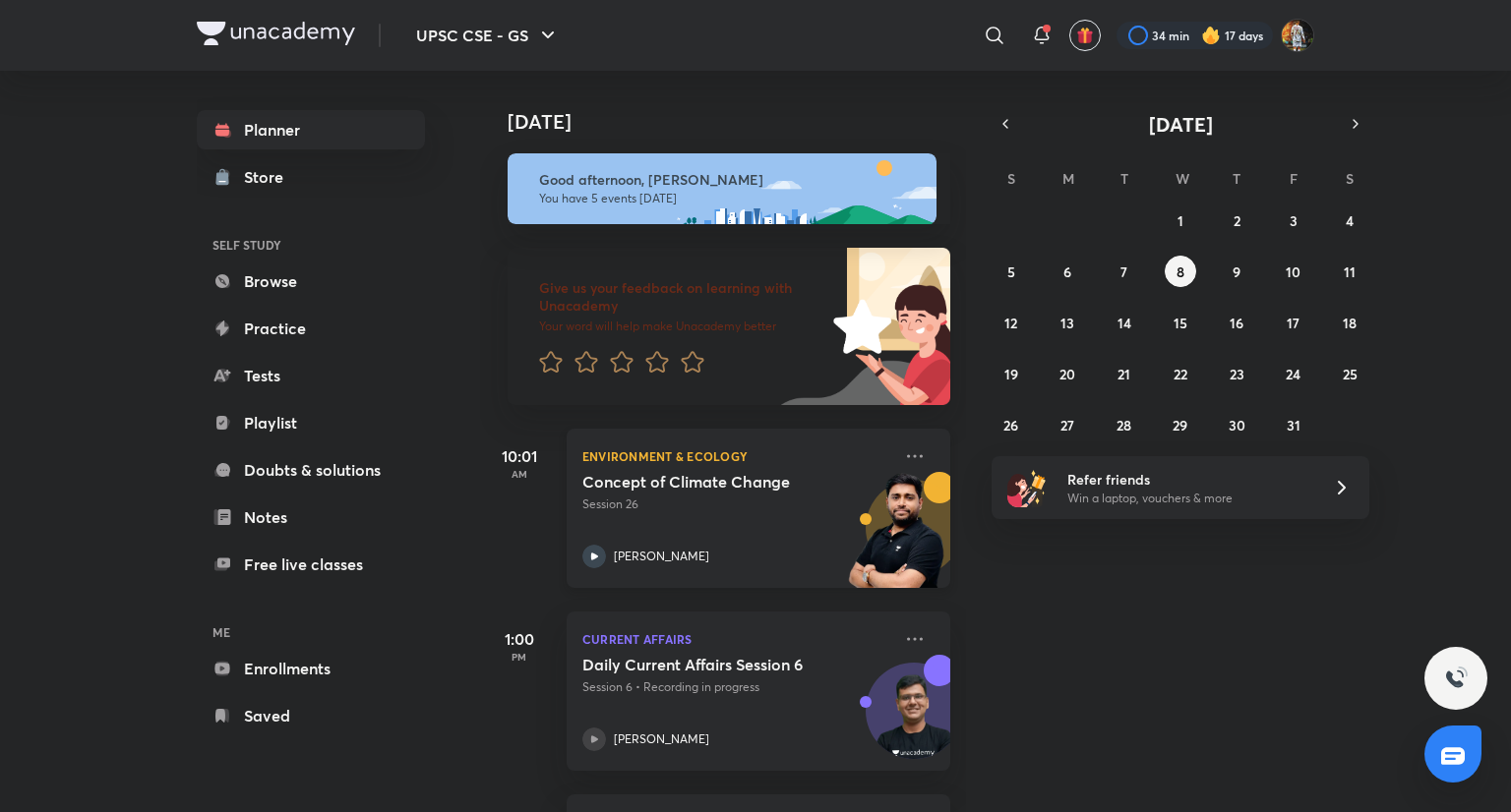
click at [793, 484] on h5 "Concept of Climate Change" at bounding box center [705, 482] width 245 height 20
